Goal: Check status

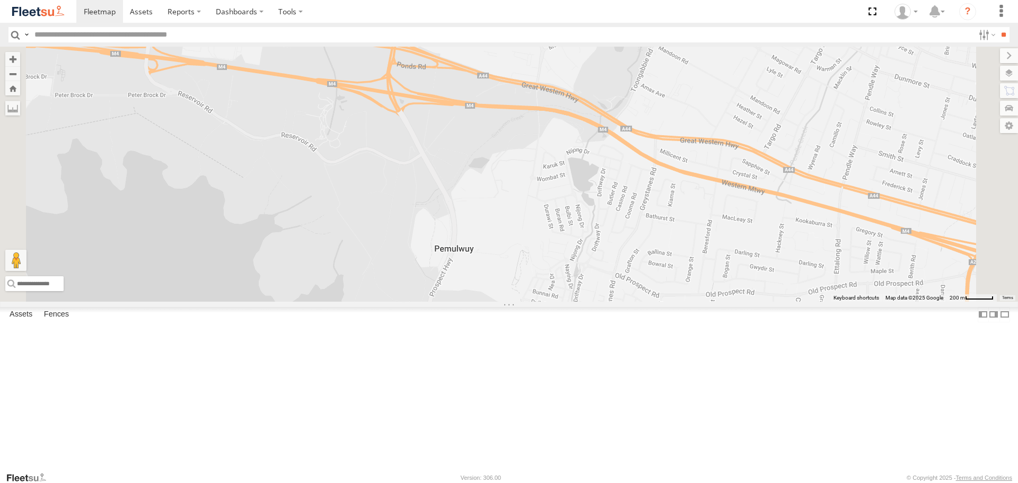
click at [675, 43] on span at bounding box center [662, 29] width 23 height 29
click at [648, 31] on label at bounding box center [637, 27] width 21 height 7
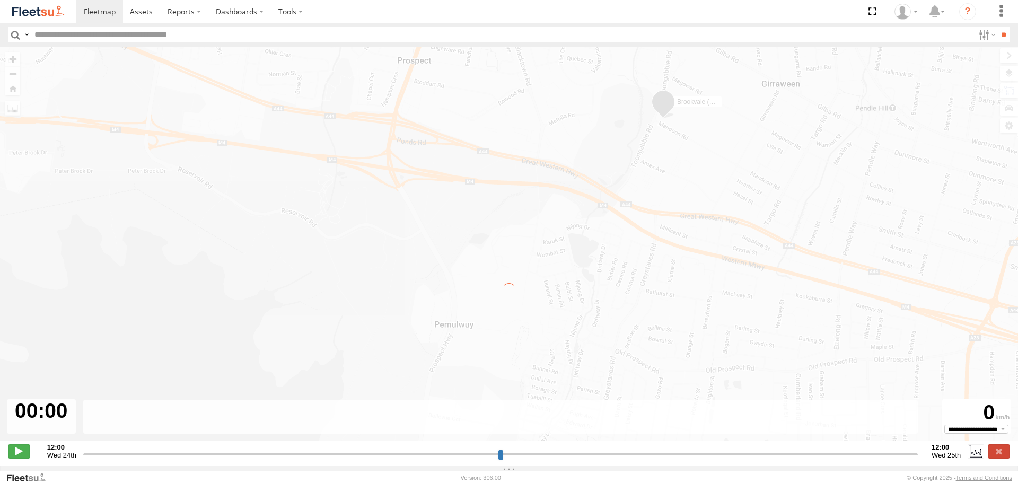
type input "**********"
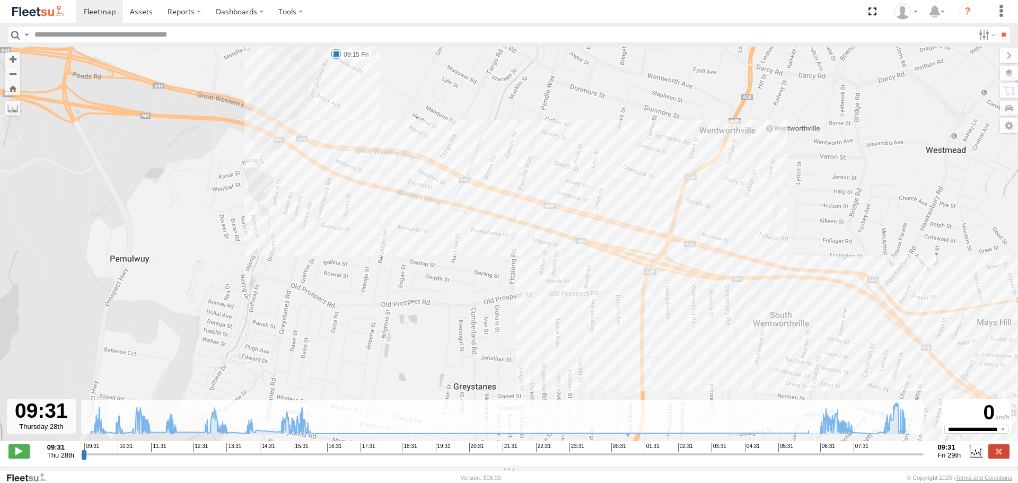
drag, startPoint x: 343, startPoint y: 108, endPoint x: 369, endPoint y: 164, distance: 62.4
click at [369, 164] on div "Brookvale (T10 - [PERSON_NAME]) 11:43 Thu 15:54 Thu 15:58 Thu 06:26 Fri 07:43 F…" at bounding box center [509, 249] width 1018 height 405
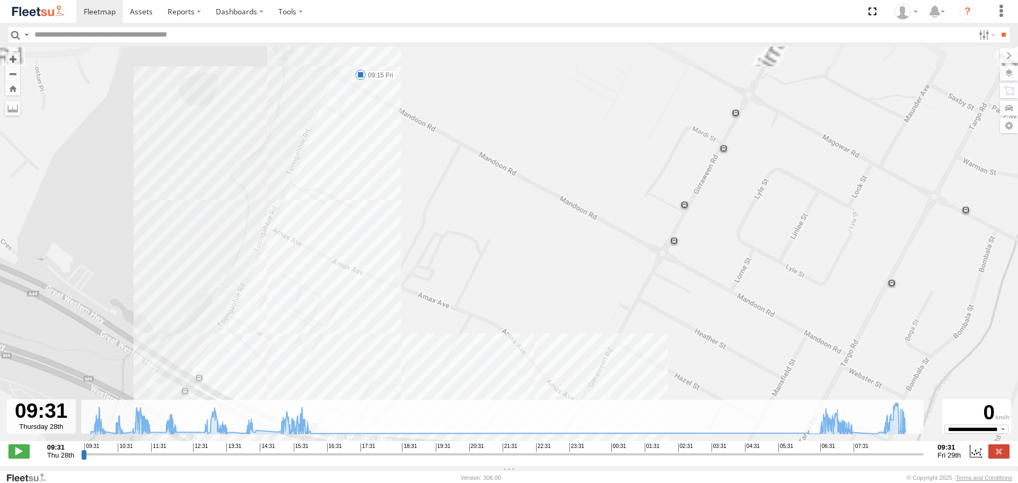
drag, startPoint x: 367, startPoint y: 147, endPoint x: 374, endPoint y: 165, distance: 19.1
click at [374, 165] on div "Brookvale (T10 - [PERSON_NAME]) 11:43 Thu 15:54 Thu 15:58 Thu 06:26 Fri 07:43 F…" at bounding box center [509, 249] width 1018 height 405
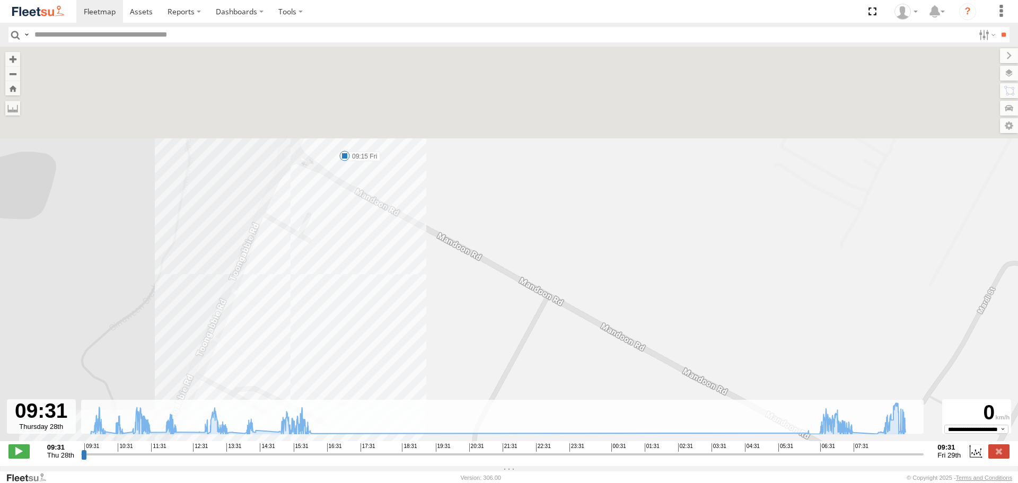
drag, startPoint x: 384, startPoint y: 219, endPoint x: 388, endPoint y: 237, distance: 17.9
click at [388, 237] on div "Brookvale (T10 - [PERSON_NAME]) 11:43 Thu 15:54 Thu 15:58 Thu 06:26 Fri 07:43 F…" at bounding box center [509, 249] width 1018 height 405
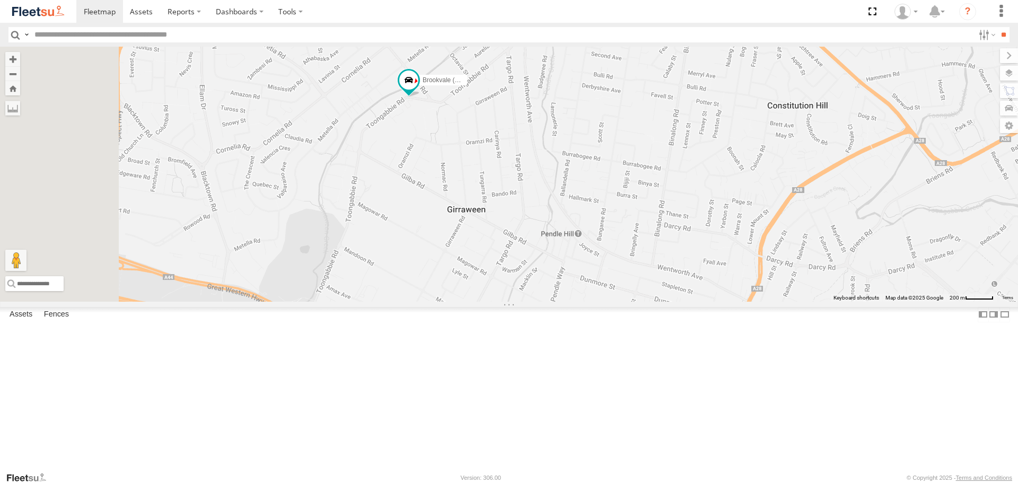
drag, startPoint x: 505, startPoint y: 163, endPoint x: 750, endPoint y: 399, distance: 340.3
click at [750, 301] on div "Rural (T08 - Matt) Blacktown #1 (T09 - Brian) Revesby (T07 - Dave) Brookvale (T…" at bounding box center [509, 174] width 1018 height 254
